Goal: Task Accomplishment & Management: Complete application form

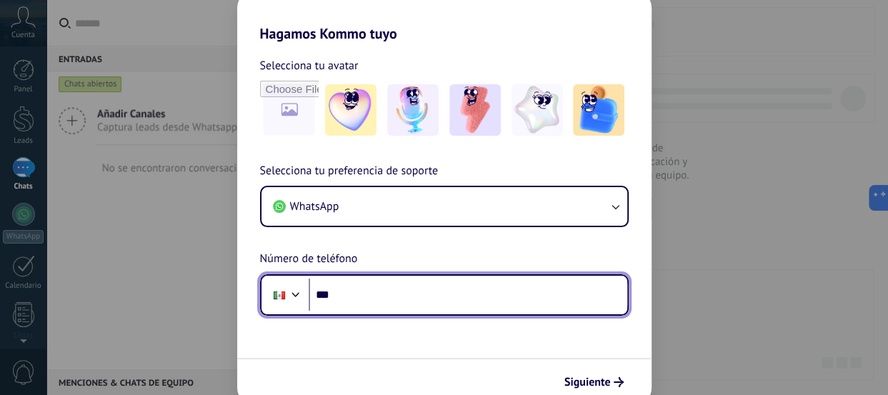
click at [373, 282] on input "***" at bounding box center [468, 295] width 319 height 33
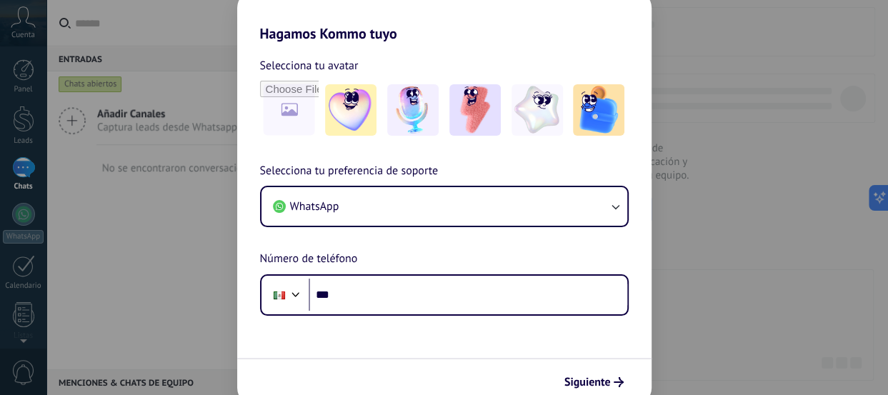
click at [765, 65] on div "Hagamos Kommo tuyo Selecciona tu avatar Selecciona tu preferencia de soporte Wh…" at bounding box center [444, 197] width 888 height 395
click at [614, 382] on icon "submit" at bounding box center [619, 382] width 10 height 10
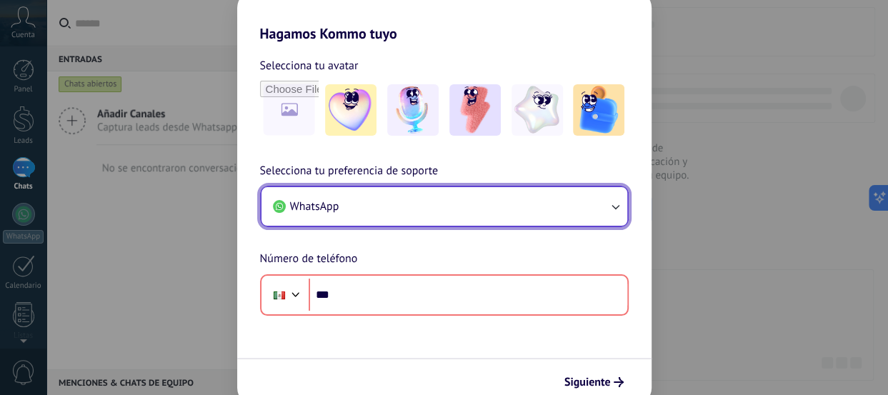
click at [345, 203] on button "WhatsApp" at bounding box center [445, 206] width 366 height 39
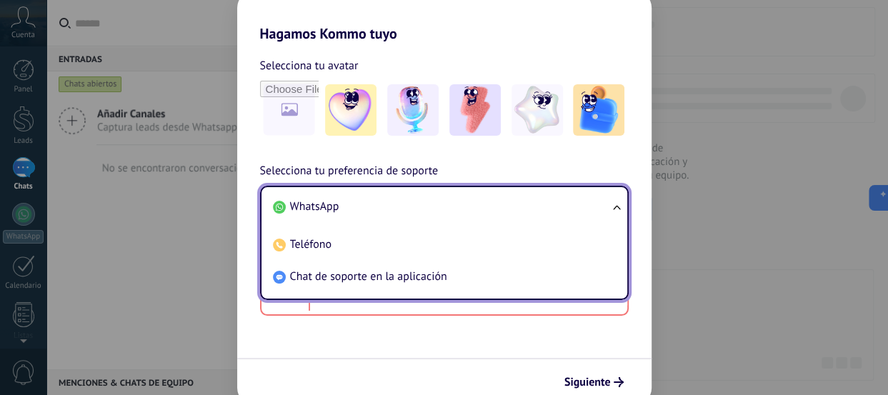
click at [345, 203] on li "WhatsApp" at bounding box center [441, 207] width 349 height 32
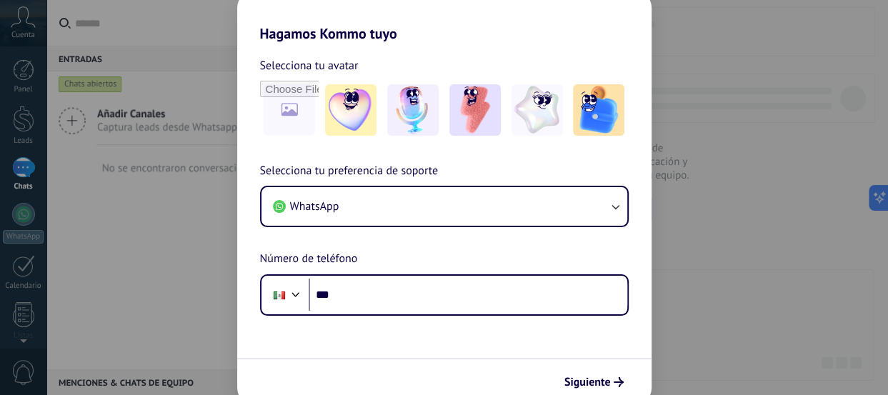
click at [42, 179] on div "Hagamos Kommo tuyo Selecciona tu avatar Selecciona tu preferencia de soporte Wh…" at bounding box center [444, 197] width 888 height 395
click at [104, 253] on div "Hagamos Kommo tuyo Selecciona tu avatar Selecciona tu preferencia de soporte Wh…" at bounding box center [444, 197] width 888 height 395
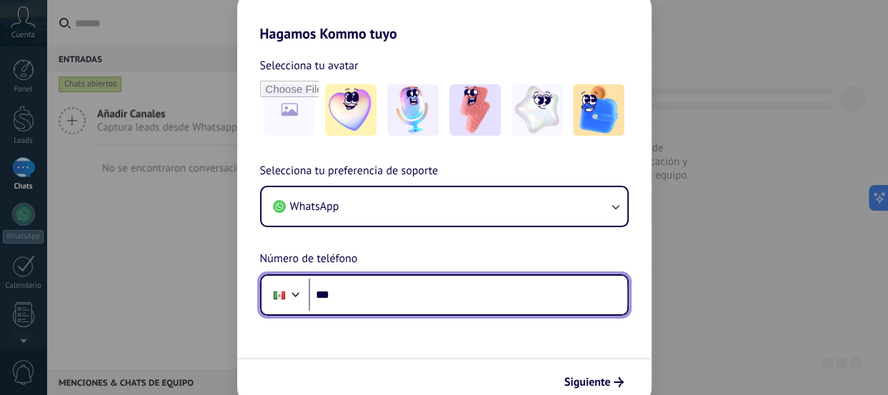
click at [390, 299] on input "***" at bounding box center [468, 295] width 319 height 33
type input "**********"
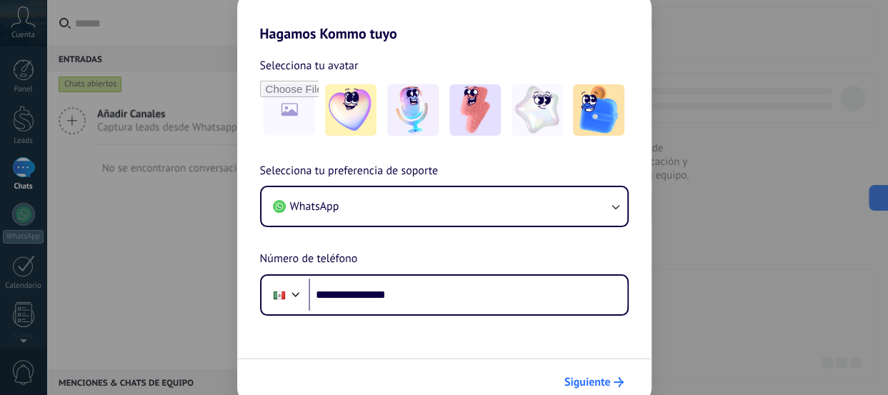
click at [617, 382] on icon "submit" at bounding box center [619, 382] width 10 height 10
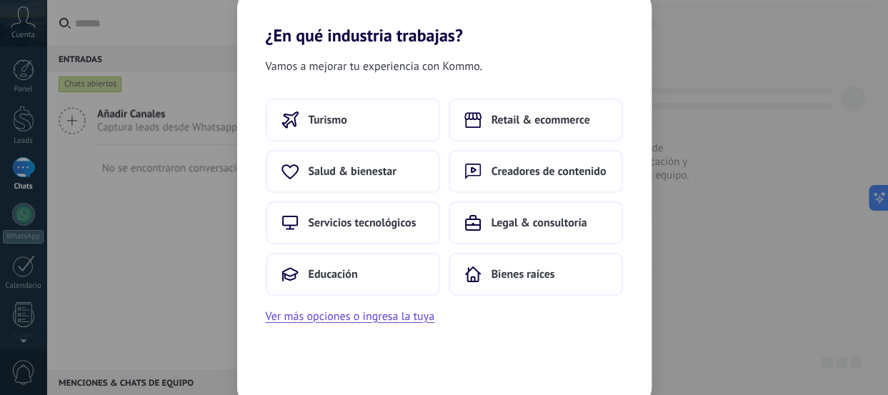
click at [385, 301] on div "Turismo Retail & ecommerce Salud & bienestar Creadores de contenido Servicios t…" at bounding box center [444, 212] width 414 height 227
click at [388, 322] on button "Ver más opciones o ingresa la tuya" at bounding box center [350, 316] width 169 height 19
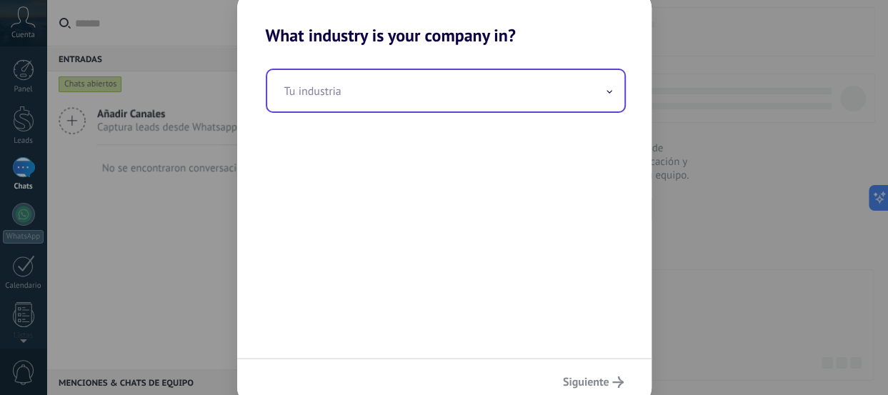
click at [379, 82] on input "text" at bounding box center [445, 90] width 357 height 41
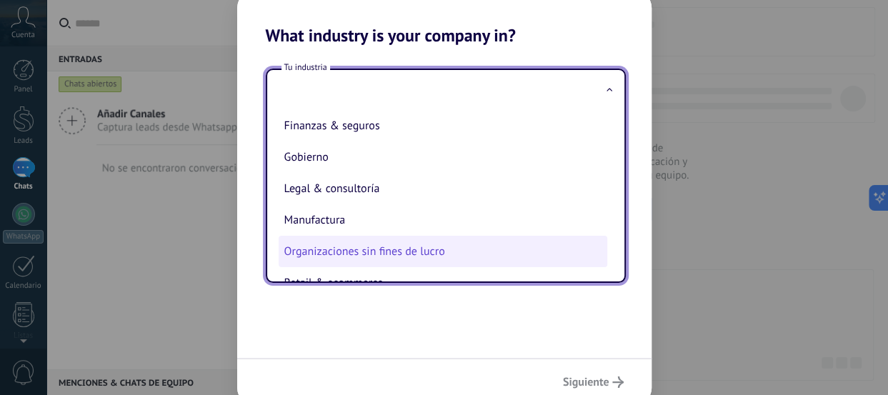
scroll to position [143, 0]
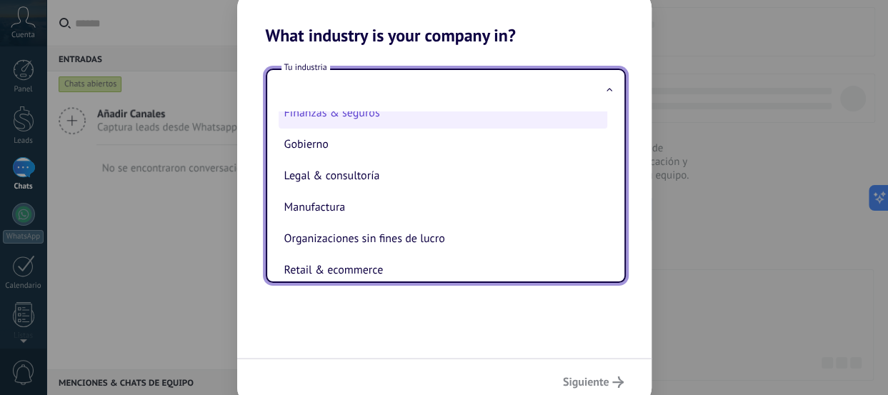
click at [359, 120] on li "Finanzas & seguros" at bounding box center [443, 112] width 329 height 31
type input "**********"
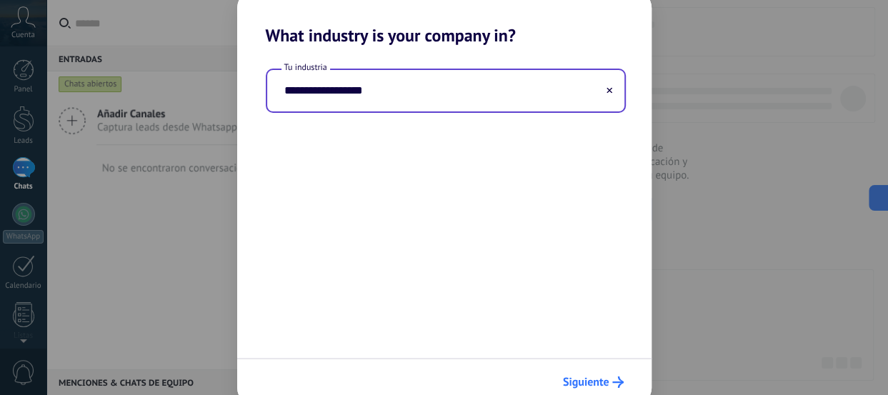
click at [617, 381] on icon "submit" at bounding box center [617, 382] width 11 height 11
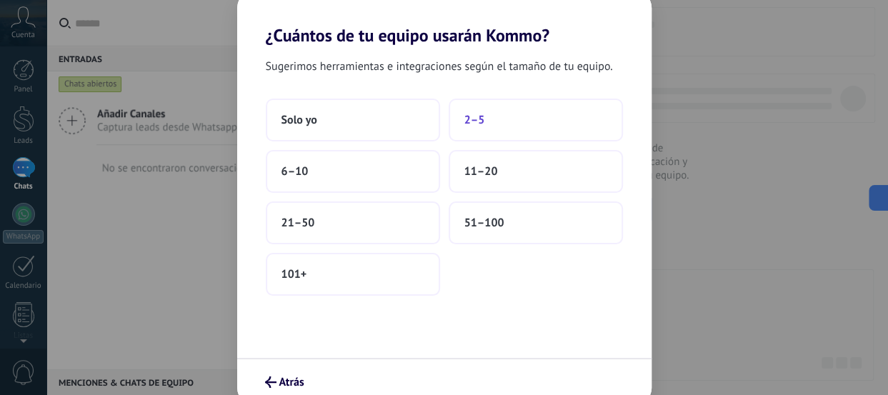
click at [491, 120] on button "2–5" at bounding box center [536, 120] width 174 height 43
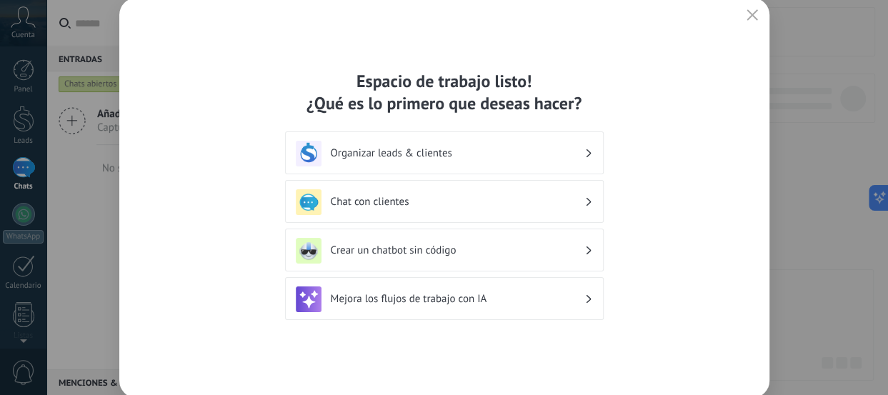
click at [757, 11] on icon "button" at bounding box center [752, 14] width 11 height 11
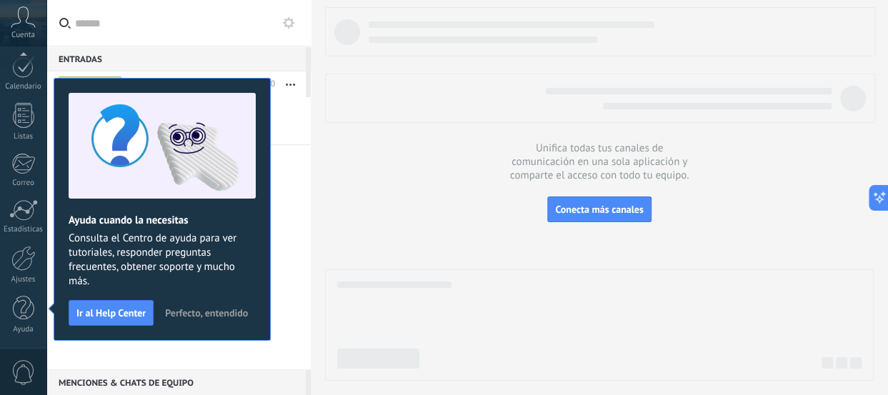
scroll to position [192, 0]
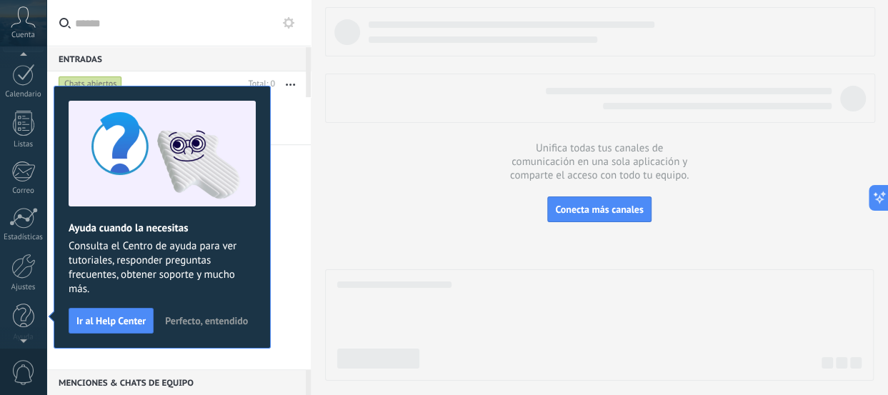
click at [22, 25] on icon at bounding box center [23, 16] width 25 height 21
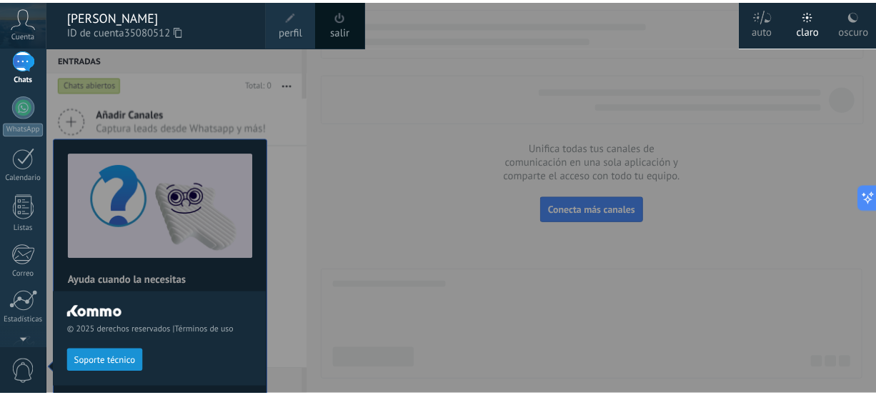
scroll to position [0, 0]
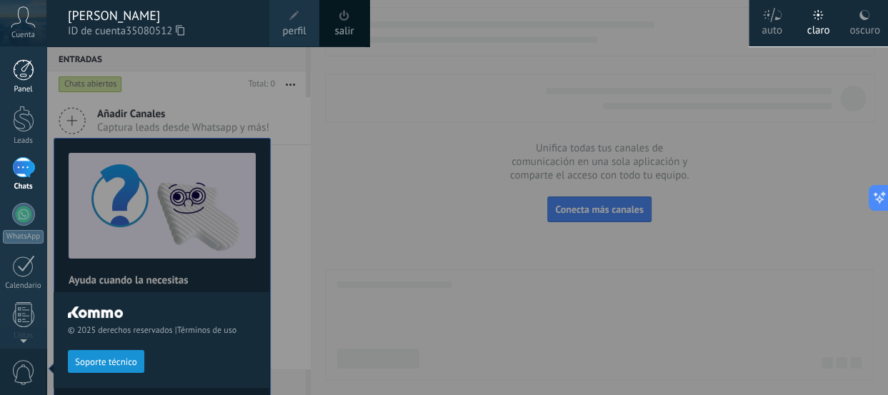
click at [31, 71] on div at bounding box center [23, 69] width 21 height 21
